Goal: Navigation & Orientation: Go to known website

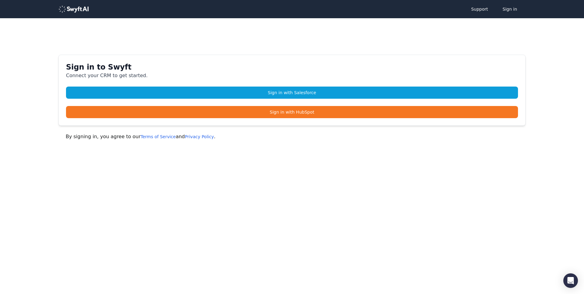
click at [90, 5] on div "Support Sign in" at bounding box center [291, 9] width 467 height 12
click at [89, 7] on div "Support Sign in" at bounding box center [291, 9] width 467 height 12
